Goal: Information Seeking & Learning: Check status

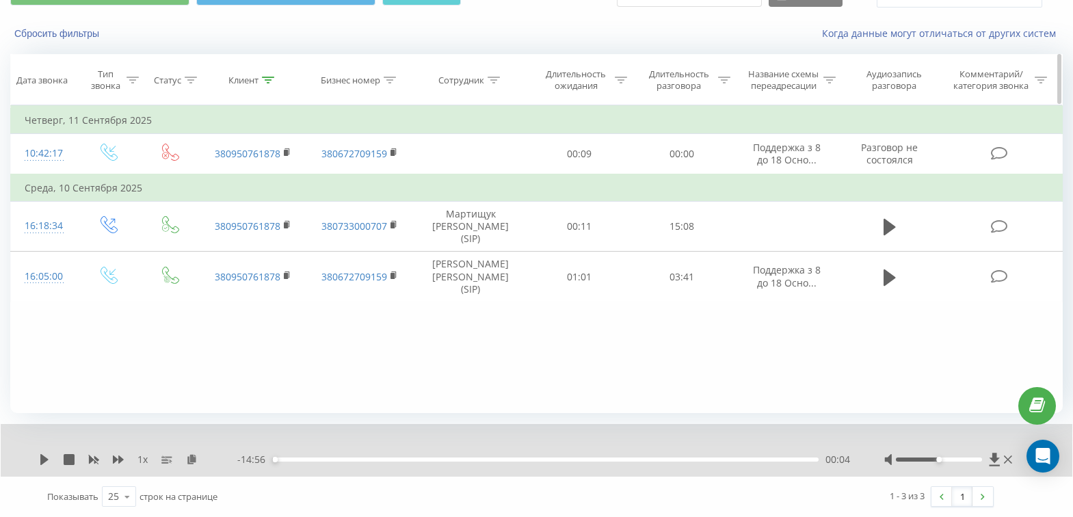
click at [263, 79] on icon at bounding box center [268, 80] width 12 height 7
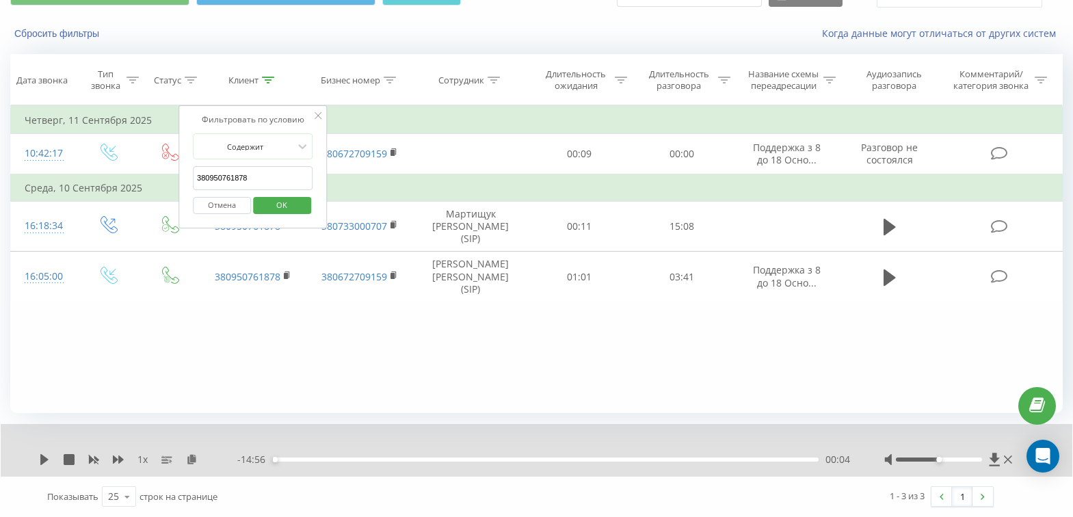
drag, startPoint x: 278, startPoint y: 175, endPoint x: 55, endPoint y: 174, distance: 222.8
click at [55, 174] on table "Фильтровать по условию Равно Введите значение Отмена OK Фильтровать по условию …" at bounding box center [536, 203] width 1052 height 197
paste input "380938167753"
type input "380938167753"
click at [288, 203] on span "OK" at bounding box center [281, 204] width 38 height 21
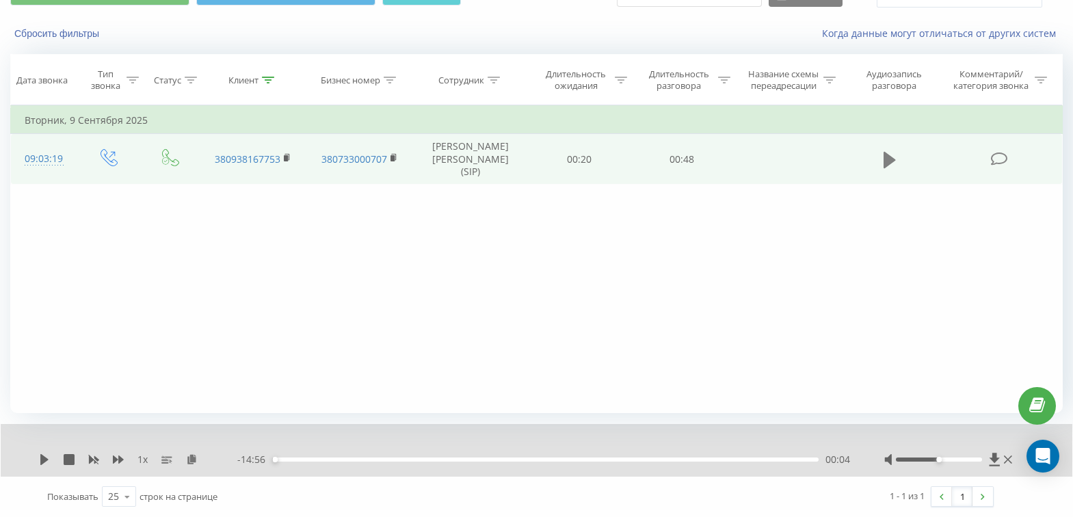
click at [893, 163] on icon at bounding box center [889, 159] width 12 height 19
click at [492, 460] on div "00:18" at bounding box center [545, 459] width 546 height 4
click at [523, 462] on div "- 00:28 00:19 00:19" at bounding box center [543, 460] width 612 height 14
click at [530, 459] on div "00:20" at bounding box center [545, 459] width 546 height 4
click at [586, 459] on div "00:27" at bounding box center [545, 459] width 546 height 4
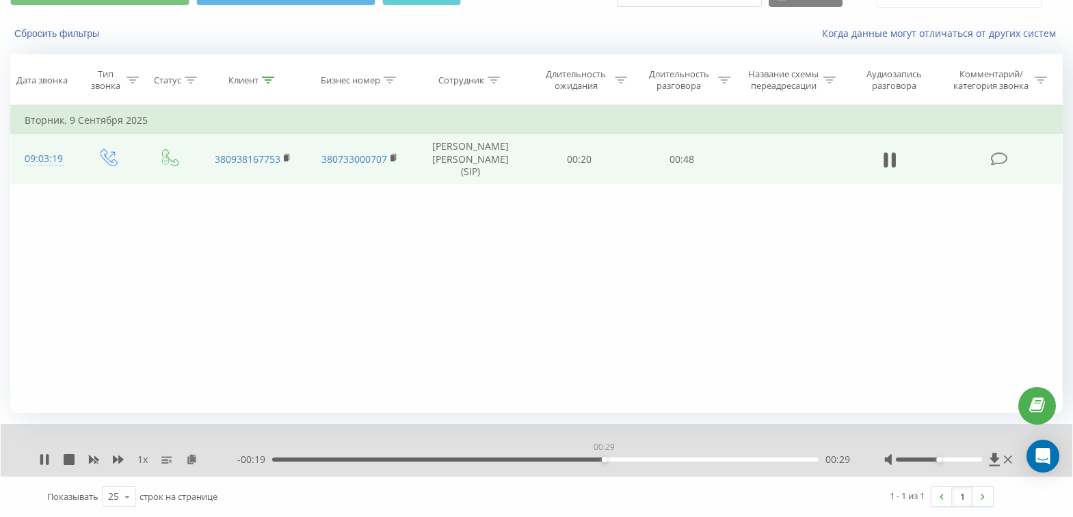
click at [604, 459] on div "00:29" at bounding box center [545, 459] width 546 height 4
click at [635, 461] on div "00:32" at bounding box center [545, 459] width 546 height 4
click at [686, 459] on div "00:32" at bounding box center [545, 459] width 546 height 4
click at [730, 460] on div "00:40" at bounding box center [545, 459] width 546 height 4
click at [47, 461] on icon at bounding box center [47, 459] width 3 height 11
